Goal: Information Seeking & Learning: Learn about a topic

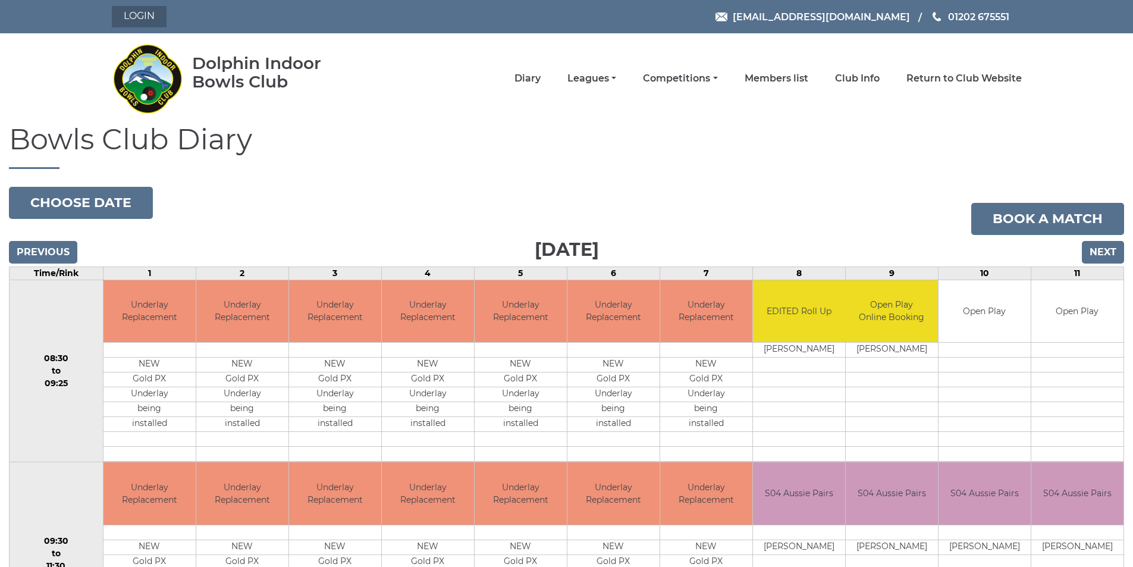
click at [142, 13] on link "Login" at bounding box center [139, 16] width 55 height 21
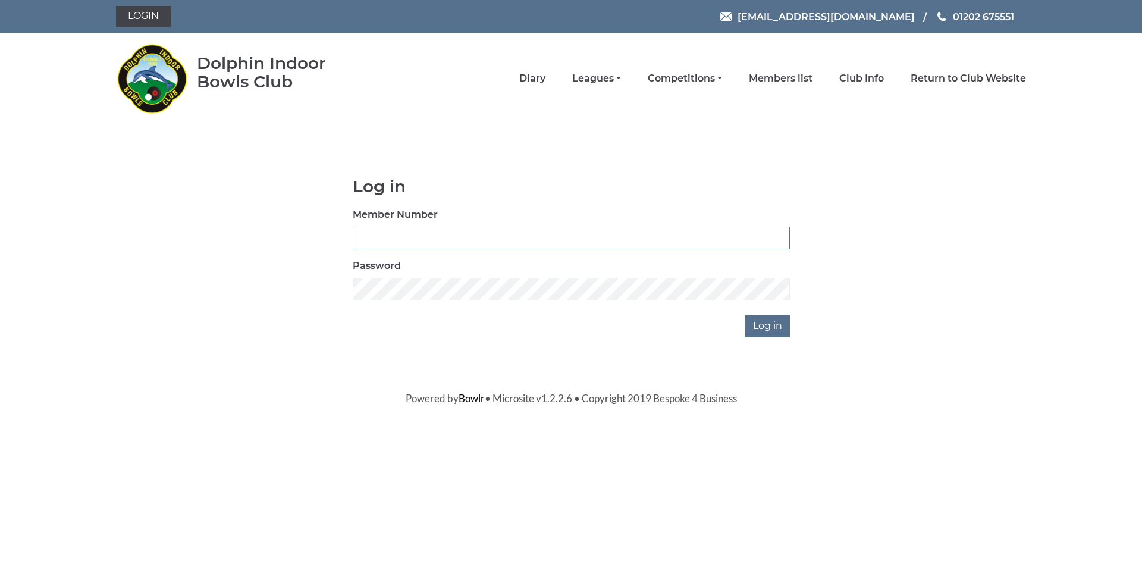
click at [396, 240] on input "Member Number" at bounding box center [571, 238] width 437 height 23
type input "2501"
click at [772, 324] on input "Log in" at bounding box center [767, 326] width 45 height 23
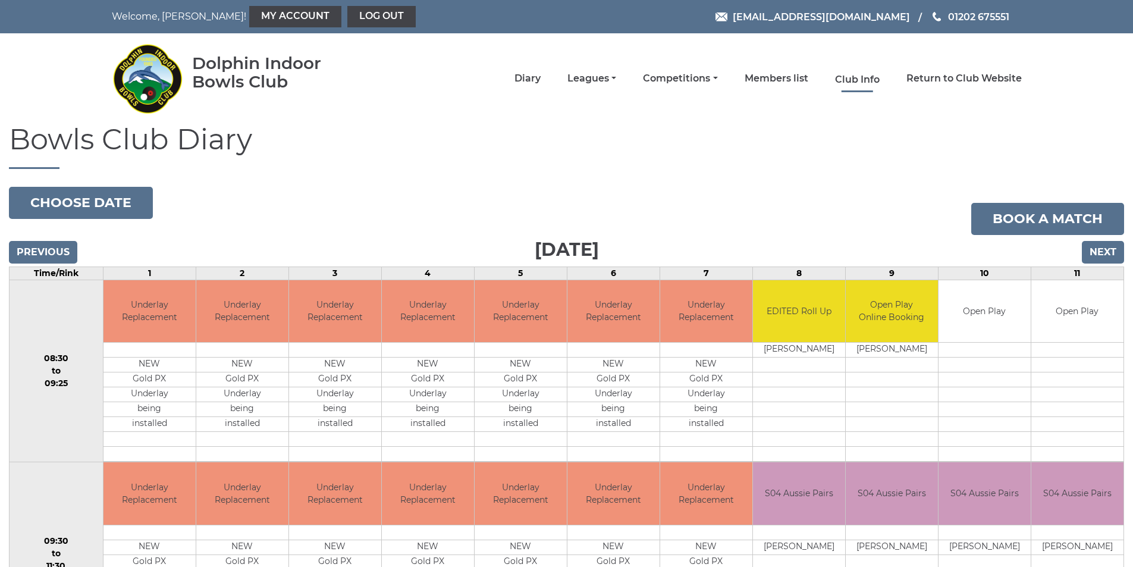
click at [855, 82] on link "Club Info" at bounding box center [857, 79] width 45 height 13
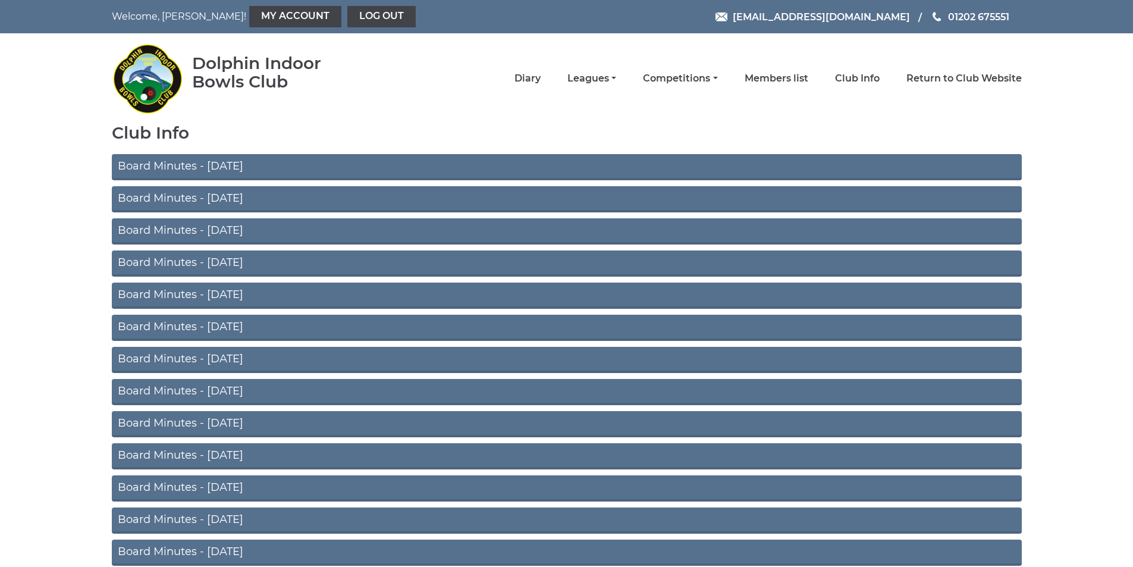
click at [175, 202] on link "Board Minutes - [DATE]" at bounding box center [567, 199] width 910 height 26
click at [232, 168] on link "Board Minutes - [DATE]" at bounding box center [567, 167] width 910 height 26
click at [347, 18] on link "Log out" at bounding box center [381, 16] width 68 height 21
